Goal: Information Seeking & Learning: Learn about a topic

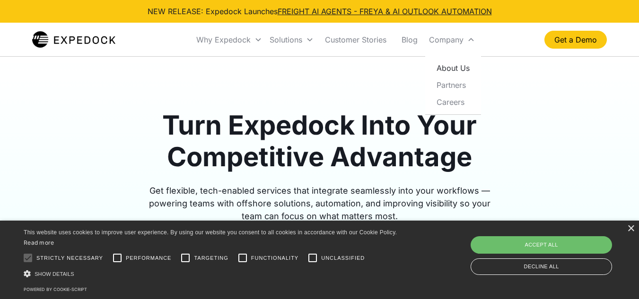
click at [450, 66] on link "About Us" at bounding box center [453, 68] width 48 height 17
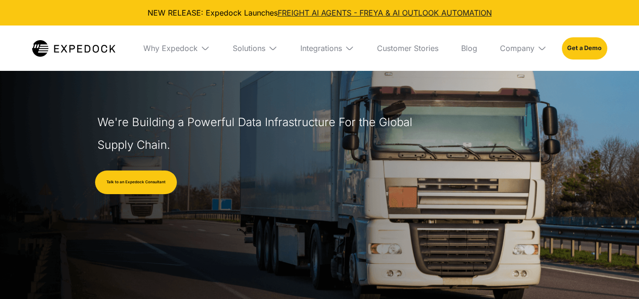
scroll to position [95, 0]
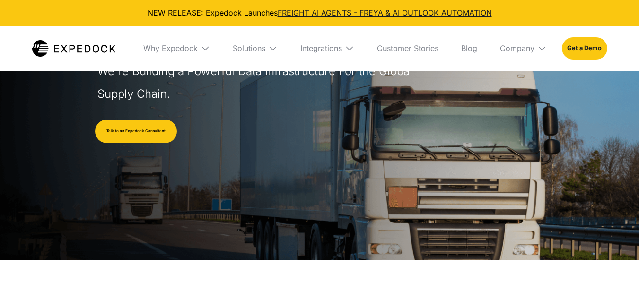
select select
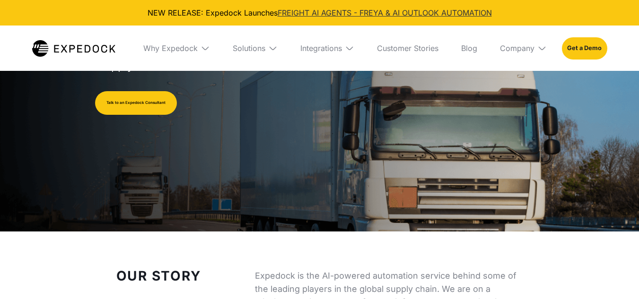
scroll to position [0, 0]
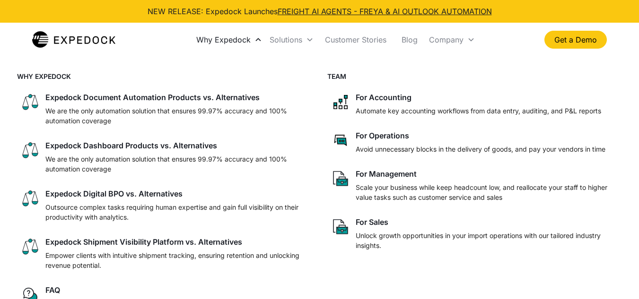
click at [245, 39] on div "Why Expedock" at bounding box center [223, 39] width 54 height 9
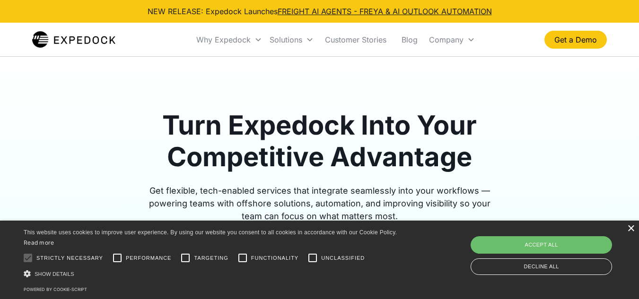
click at [630, 229] on div "×" at bounding box center [630, 229] width 7 height 7
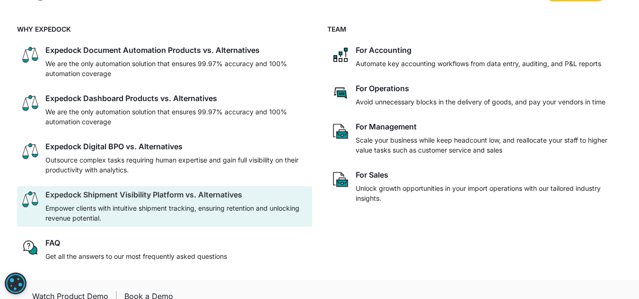
scroll to position [95, 0]
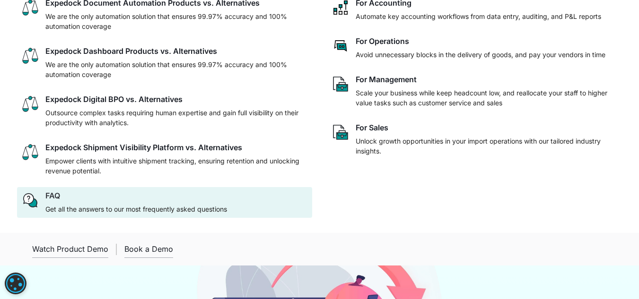
click at [125, 204] on p "Get all the answers to our most frequently asked questions" at bounding box center [136, 209] width 182 height 10
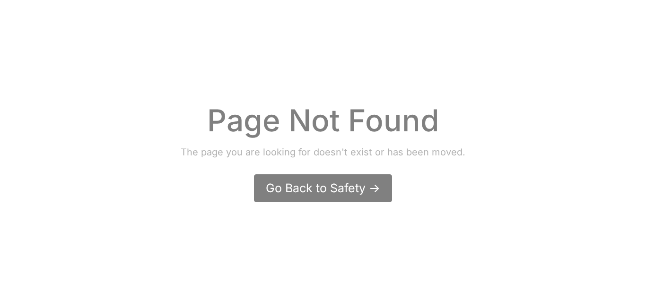
click at [303, 185] on div "Go Back to Safety ->" at bounding box center [323, 188] width 114 height 17
